Goal: Task Accomplishment & Management: Complete application form

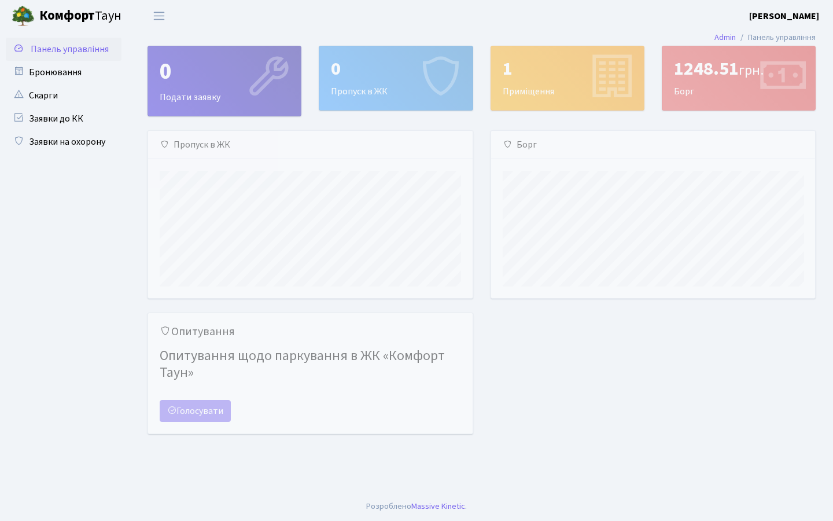
scroll to position [167, 324]
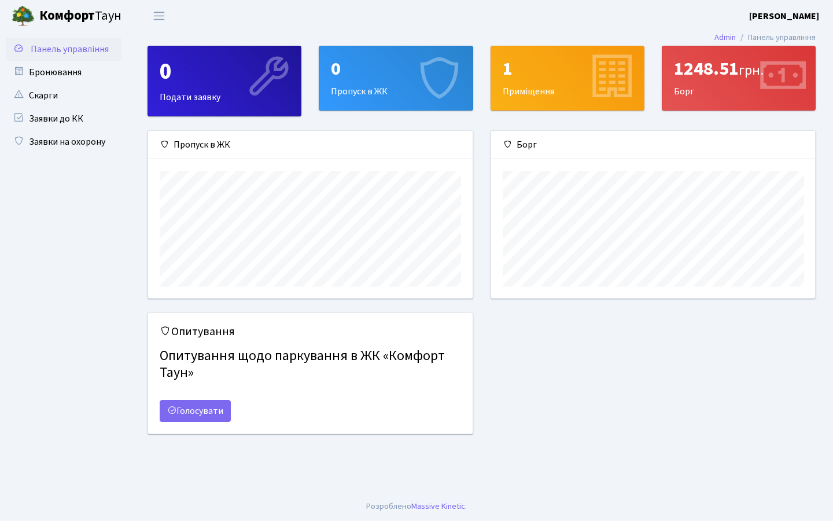
click at [405, 88] on div "0 Пропуск в ЖК" at bounding box center [395, 78] width 153 height 64
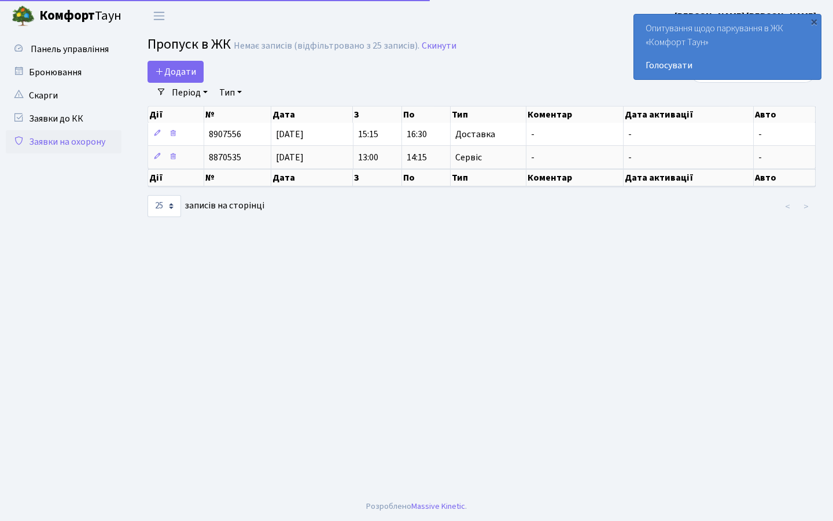
select select "25"
click at [171, 67] on span "Додати" at bounding box center [175, 71] width 41 height 13
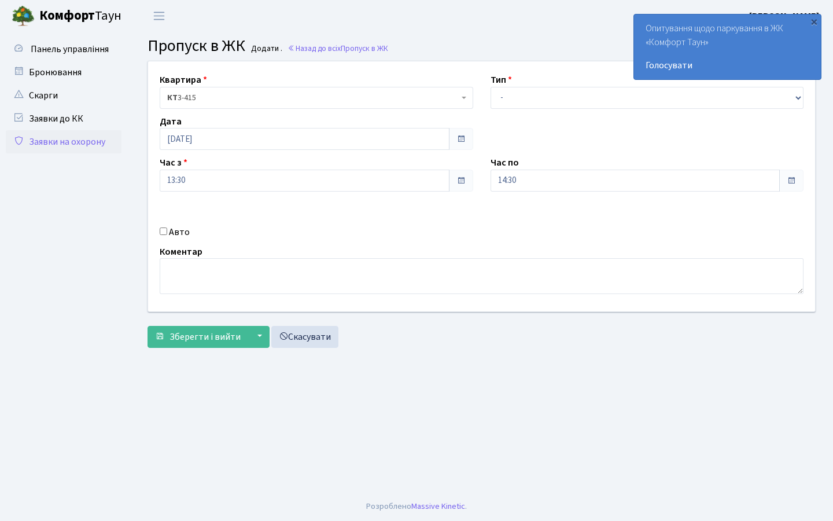
click at [509, 119] on div "Квартира <b>КТ</b>&nbsp;&nbsp;&nbsp;&nbsp;3-415 КТ 3-415 Тип - Доставка Таксі Г…" at bounding box center [481, 186] width 684 height 250
select select "1"
click at [615, 188] on input "14:30" at bounding box center [635, 180] width 290 height 22
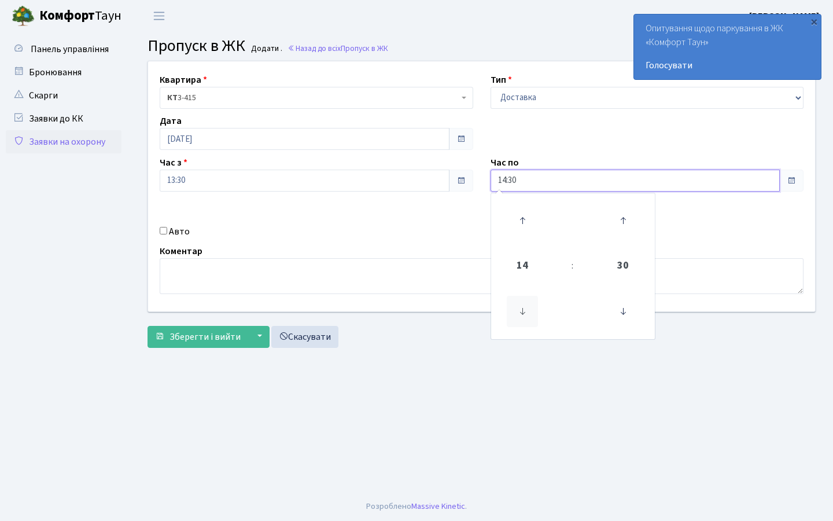
click at [516, 315] on icon at bounding box center [522, 311] width 31 height 31
click at [533, 234] on icon at bounding box center [522, 220] width 31 height 31
type input "15:30"
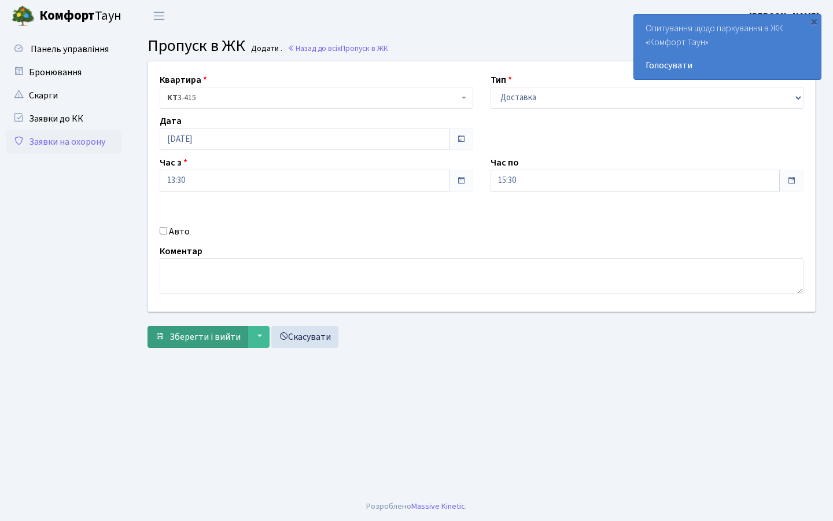
click at [223, 332] on span "Зберегти і вийти" at bounding box center [204, 336] width 71 height 13
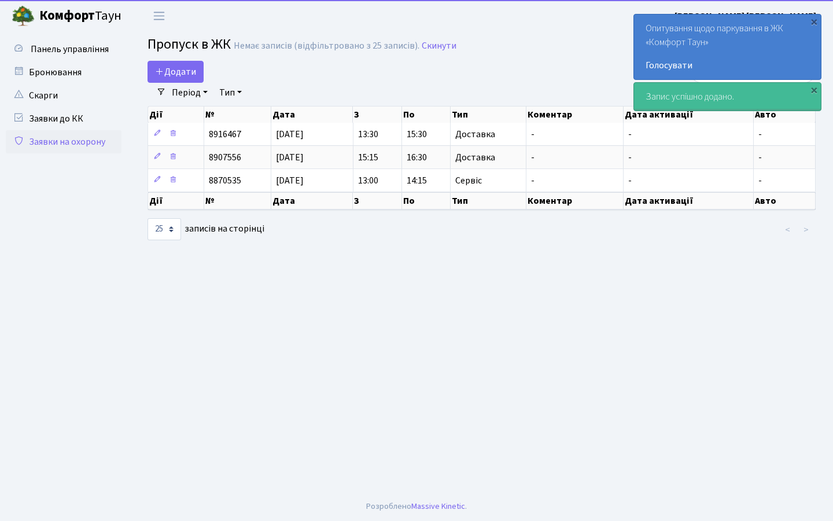
select select "25"
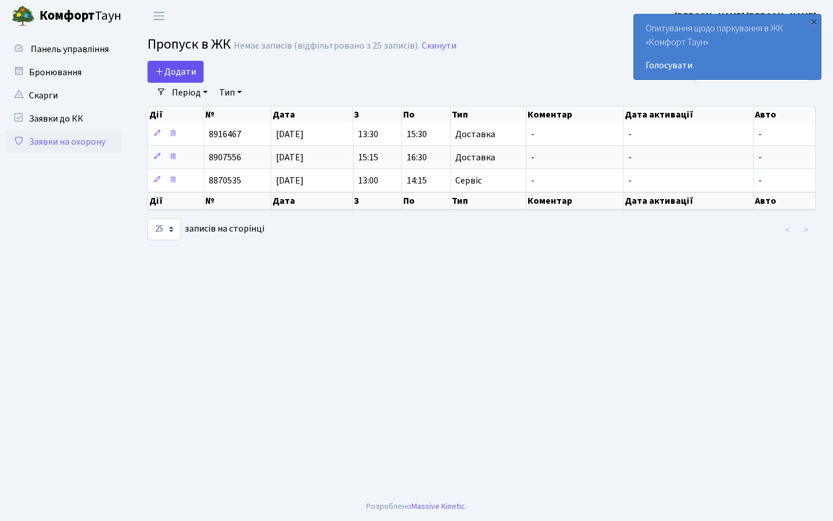
click at [192, 73] on span "Додати" at bounding box center [175, 71] width 41 height 13
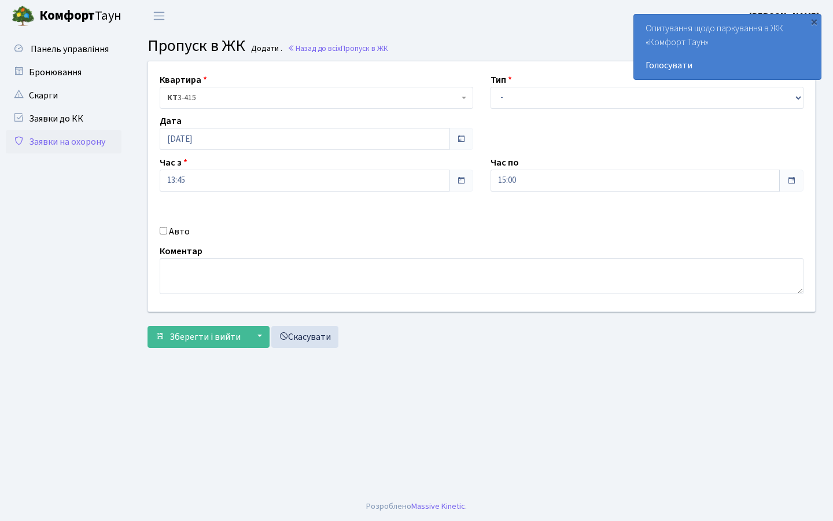
click at [191, 72] on div "Квартира <b>КТ</b>&nbsp;&nbsp;&nbsp;&nbsp;3-415 КТ 3-415 Тип - Доставка Таксі Г…" at bounding box center [481, 186] width 684 height 250
click at [175, 234] on label "Авто" at bounding box center [179, 231] width 21 height 14
click at [167, 234] on input "Авто" at bounding box center [164, 231] width 8 height 8
checkbox input "true"
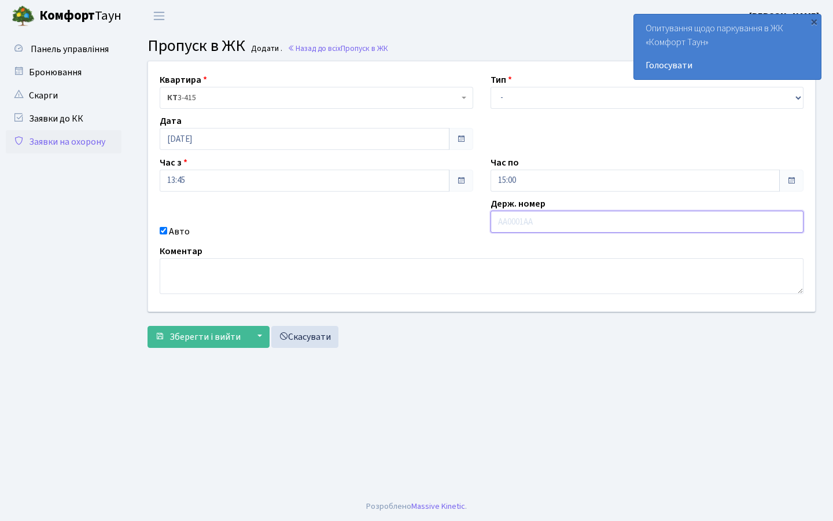
type input "[PERSON_NAME]"
type input "АА4490HI"
click at [202, 341] on span "Зберегти і вийти" at bounding box center [204, 336] width 71 height 13
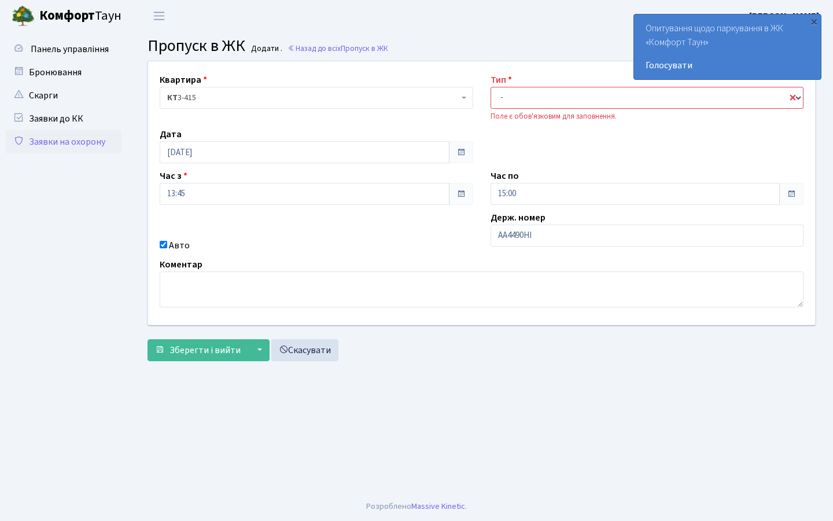
select select "1"
click at [208, 352] on span "Зберегти і вийти" at bounding box center [204, 350] width 71 height 13
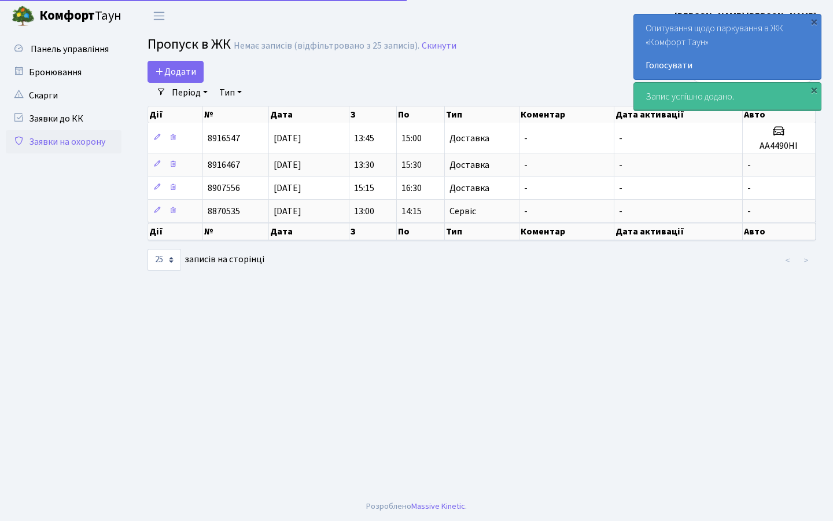
select select "25"
